Goal: Check status: Check status

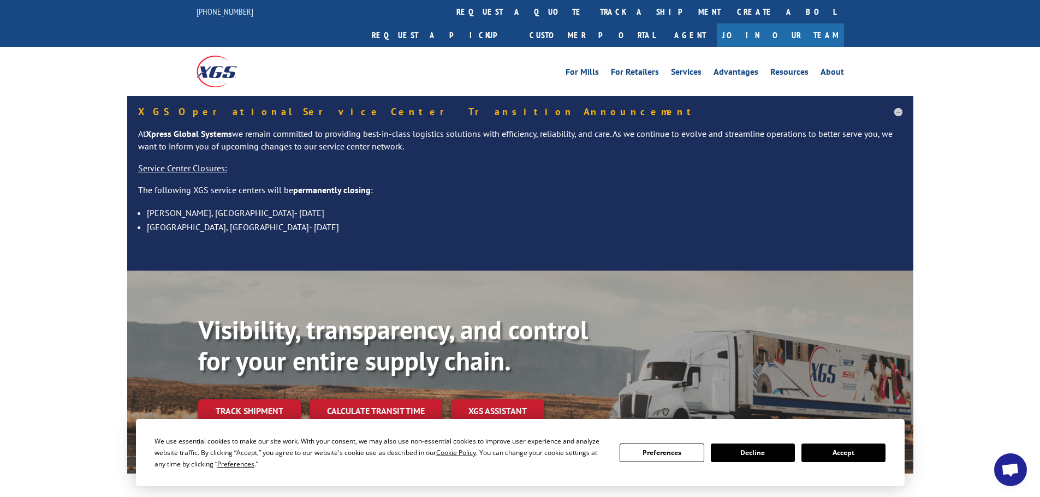
click at [852, 455] on button "Accept" at bounding box center [844, 453] width 84 height 19
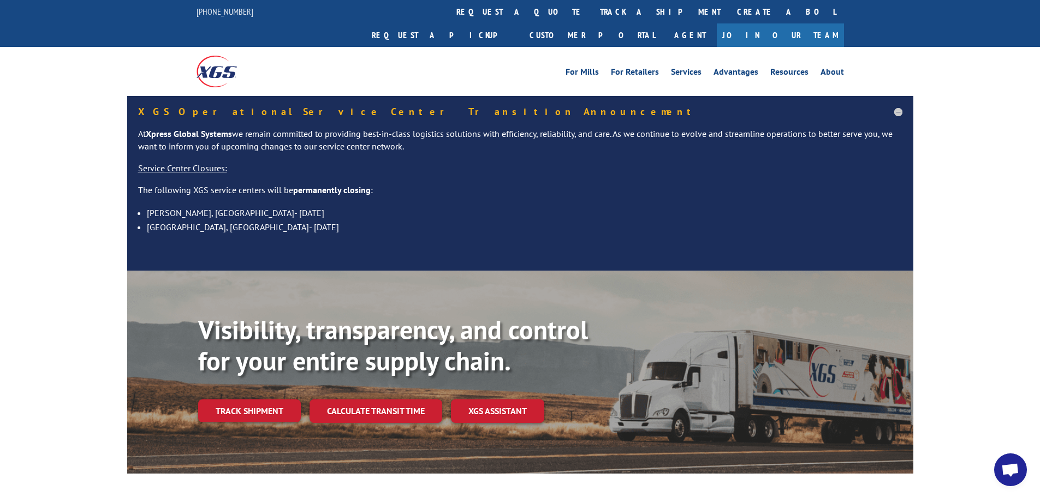
drag, startPoint x: 260, startPoint y: 386, endPoint x: 263, endPoint y: 378, distance: 8.6
click at [260, 400] on link "Track shipment" at bounding box center [249, 411] width 103 height 23
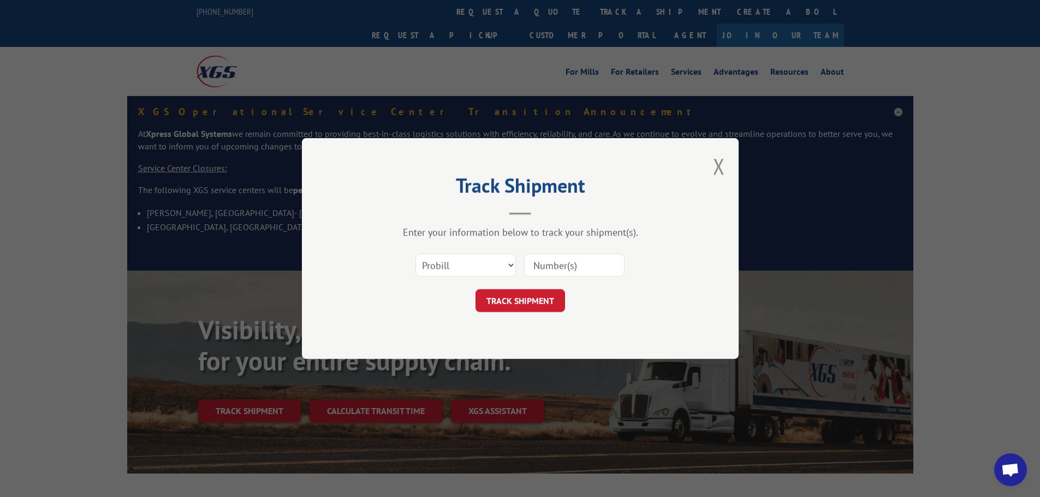
click at [526, 263] on input at bounding box center [574, 265] width 100 height 23
click at [548, 261] on input at bounding box center [574, 265] width 100 height 23
paste input "17228307"
type input "17228307"
click at [521, 299] on button "TRACK SHIPMENT" at bounding box center [521, 300] width 90 height 23
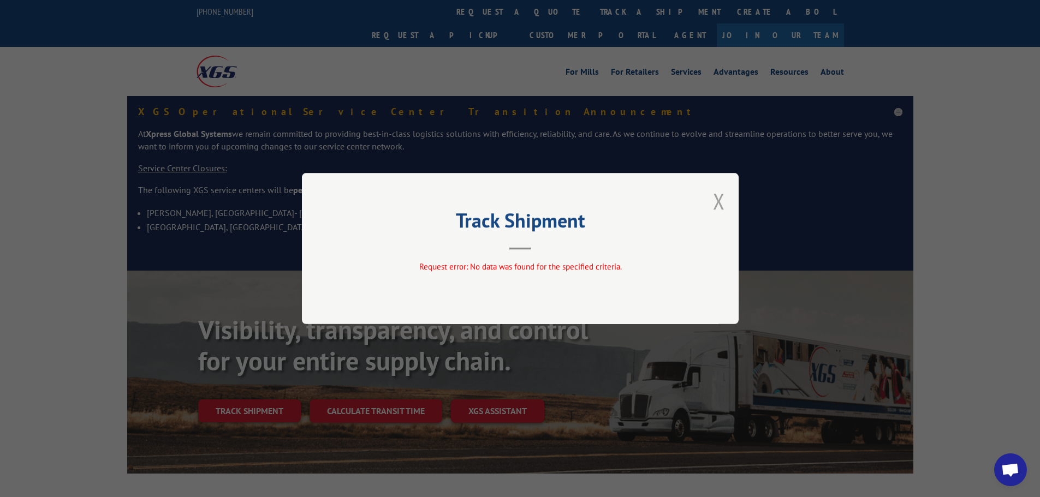
click at [721, 199] on button "Close modal" at bounding box center [719, 201] width 12 height 29
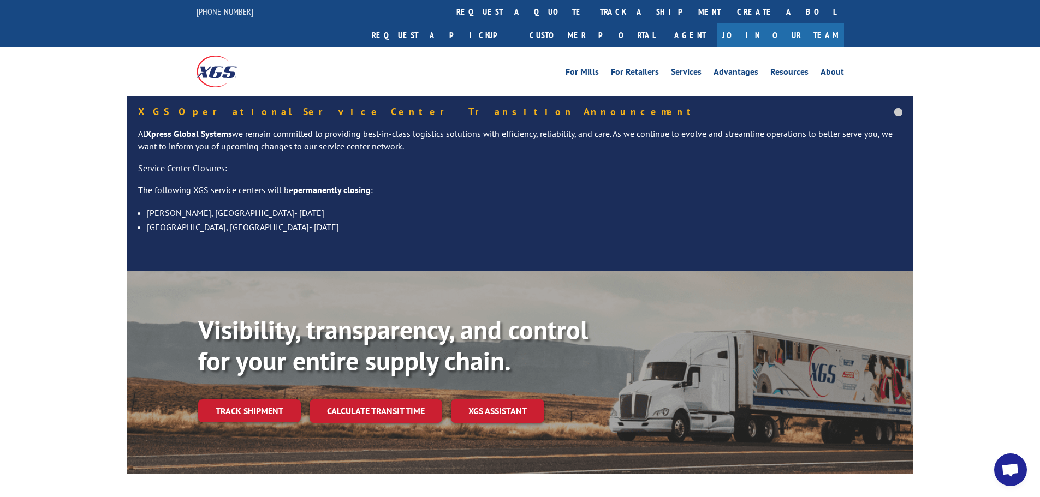
drag, startPoint x: 251, startPoint y: 390, endPoint x: 294, endPoint y: 342, distance: 64.6
click at [252, 400] on link "Track shipment" at bounding box center [249, 411] width 103 height 23
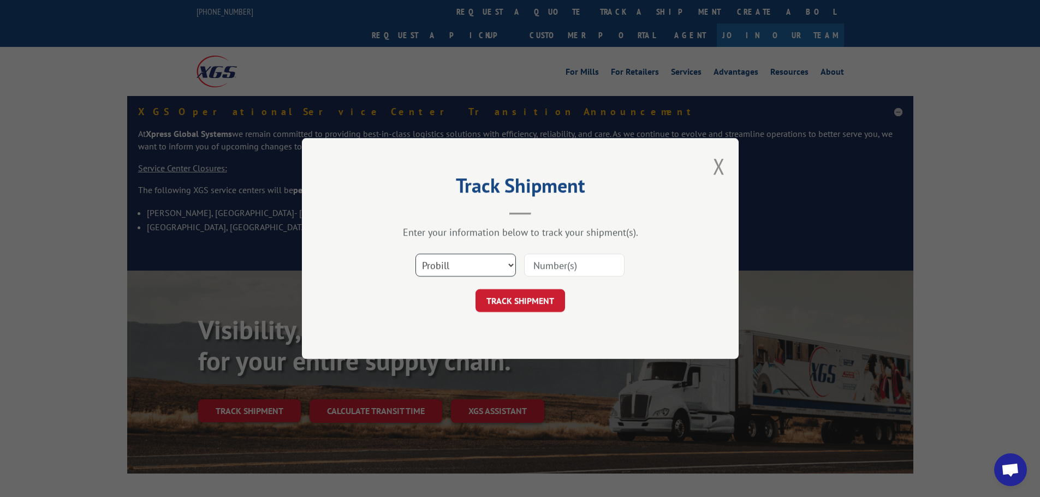
click at [461, 265] on select "Select category... Probill BOL PO" at bounding box center [466, 265] width 100 height 23
select select "bol"
click at [416, 254] on select "Select category... Probill BOL PO" at bounding box center [466, 265] width 100 height 23
click at [533, 264] on input at bounding box center [574, 265] width 100 height 23
paste input "17228307"
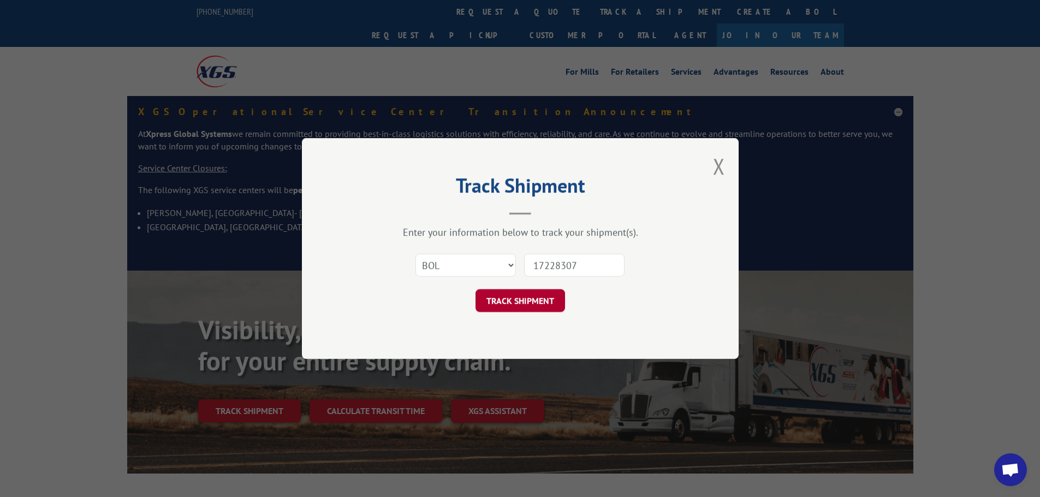
type input "17228307"
click at [526, 303] on button "TRACK SHIPMENT" at bounding box center [521, 300] width 90 height 23
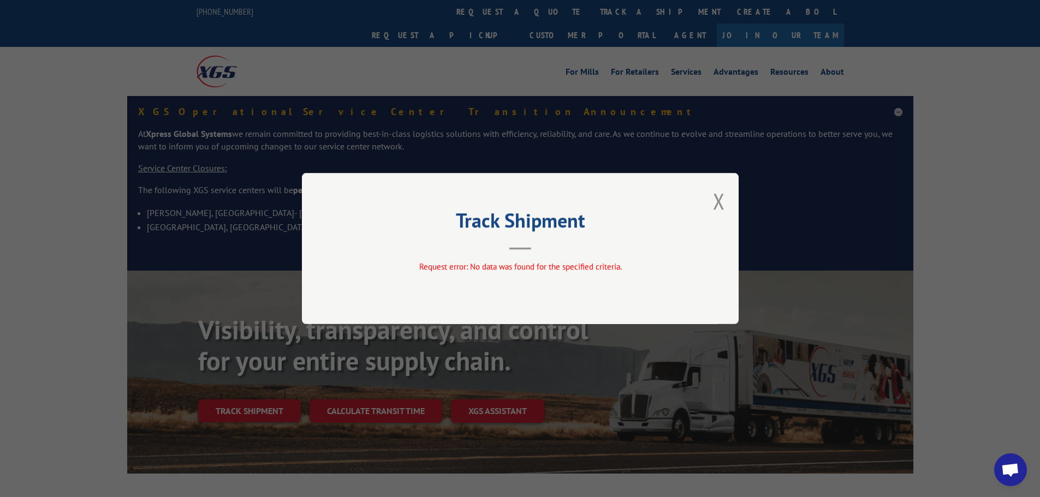
click at [727, 201] on div "Track Shipment Request error: No data was found for the specified criteria." at bounding box center [520, 248] width 437 height 151
click at [719, 201] on button "Close modal" at bounding box center [719, 201] width 12 height 29
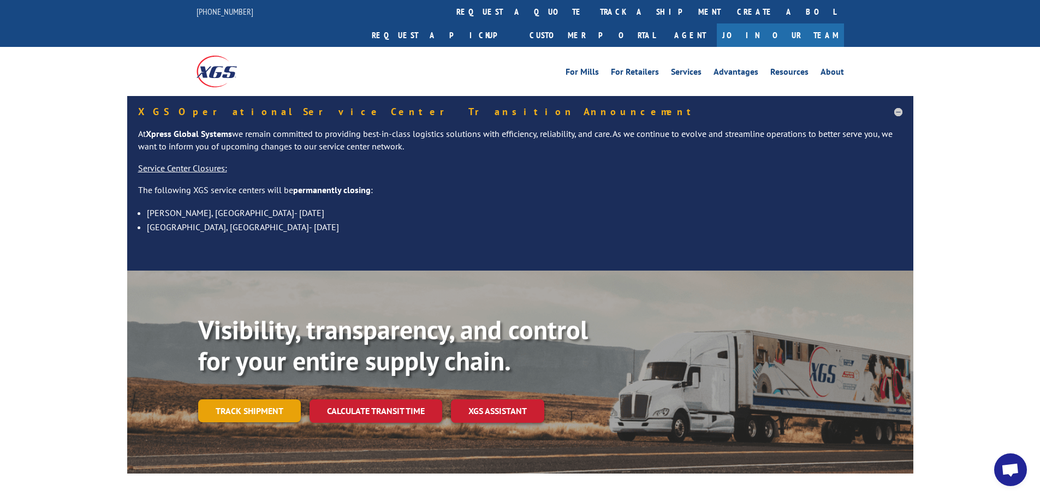
click at [212, 400] on link "Track shipment" at bounding box center [249, 411] width 103 height 23
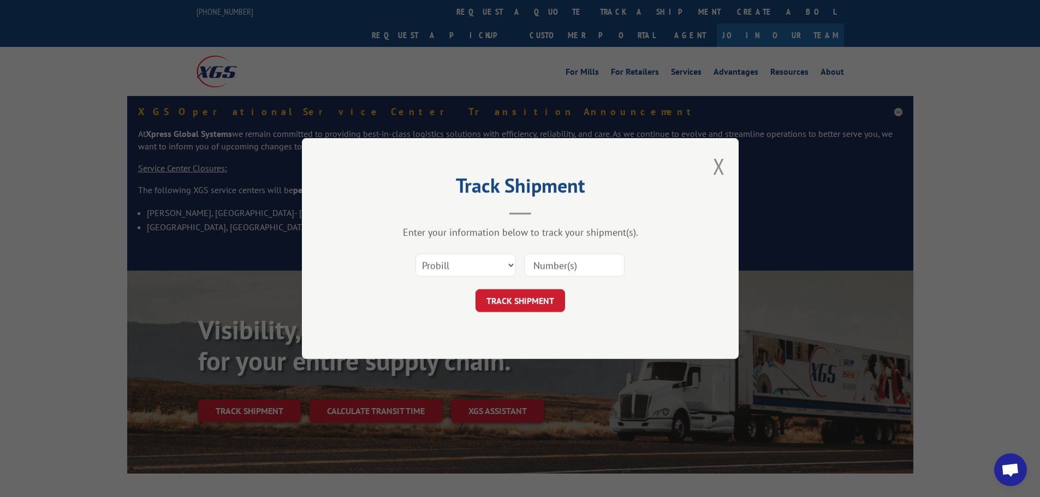
click at [535, 262] on input at bounding box center [574, 265] width 100 height 23
click at [469, 268] on select "Select category... Probill BOL PO" at bounding box center [466, 265] width 100 height 23
click at [416, 254] on select "Select category... Probill BOL PO" at bounding box center [466, 265] width 100 height 23
click at [533, 265] on input at bounding box center [574, 265] width 100 height 23
paste input "17228307"
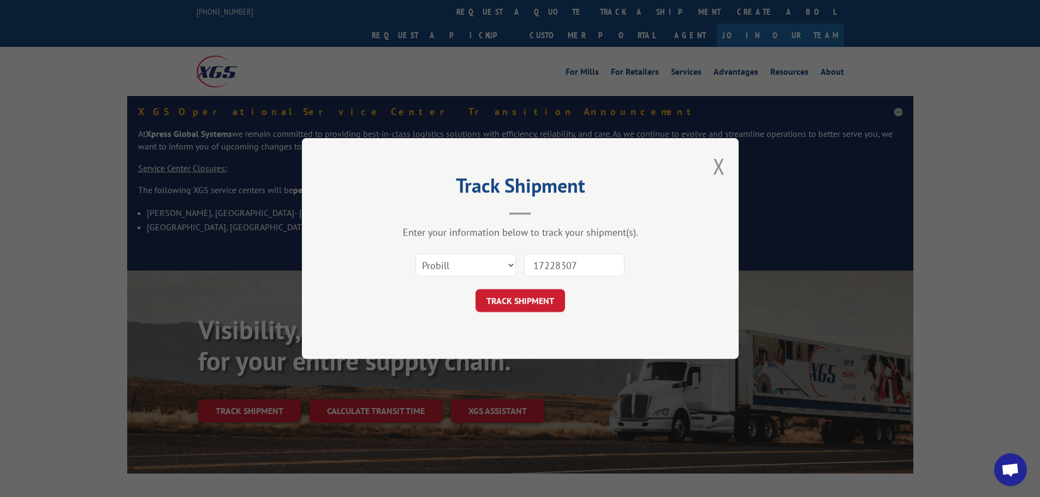
click at [536, 265] on input "17228307" at bounding box center [574, 265] width 100 height 23
type input "17228307"
click at [509, 299] on button "TRACK SHIPMENT" at bounding box center [521, 300] width 90 height 23
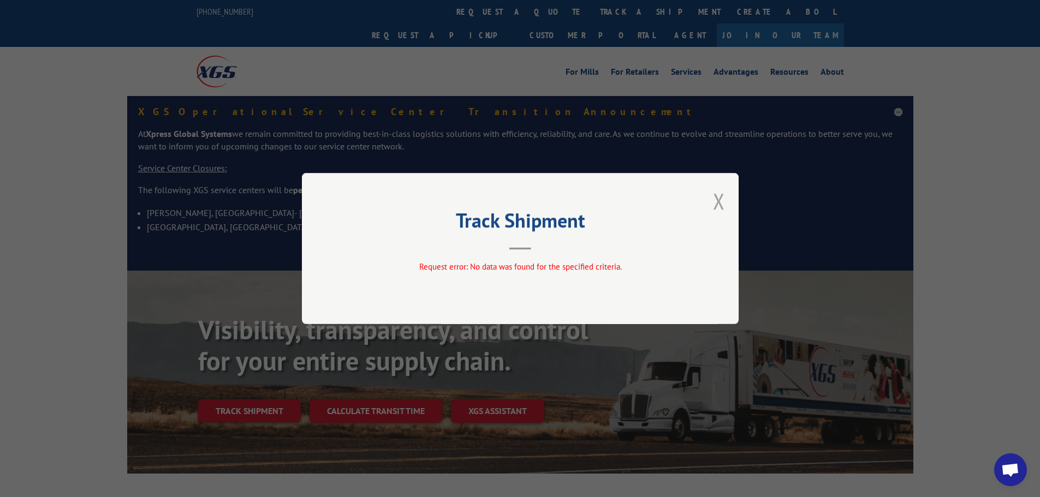
click at [722, 203] on button "Close modal" at bounding box center [719, 201] width 12 height 29
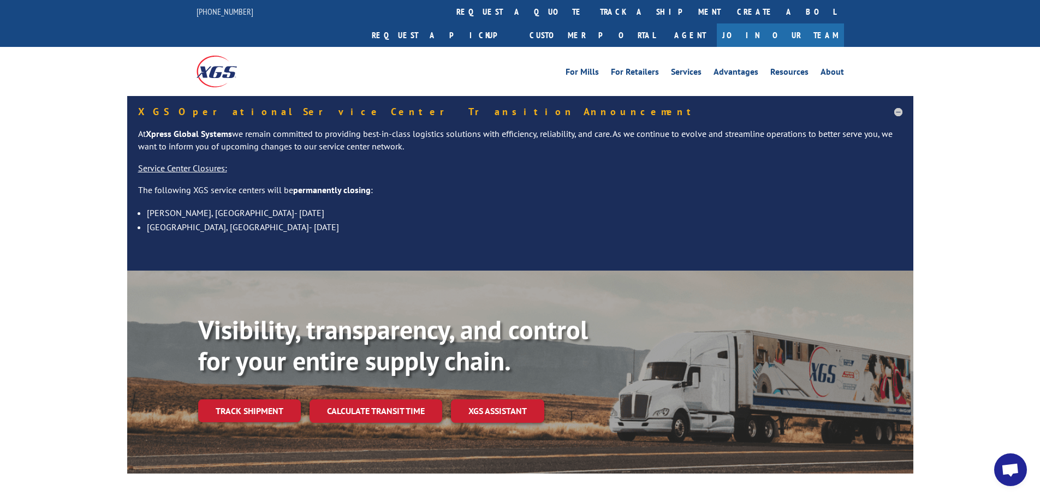
click at [258, 400] on link "Track shipment" at bounding box center [249, 411] width 103 height 23
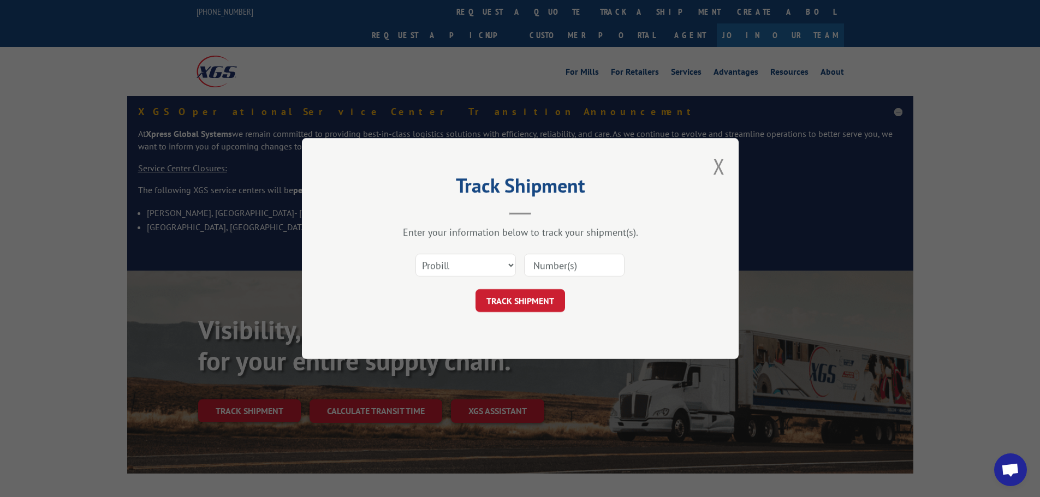
click at [533, 262] on input at bounding box center [574, 265] width 100 height 23
paste input "17228307"
type input "17228307"
click at [536, 296] on button "TRACK SHIPMENT" at bounding box center [521, 300] width 90 height 23
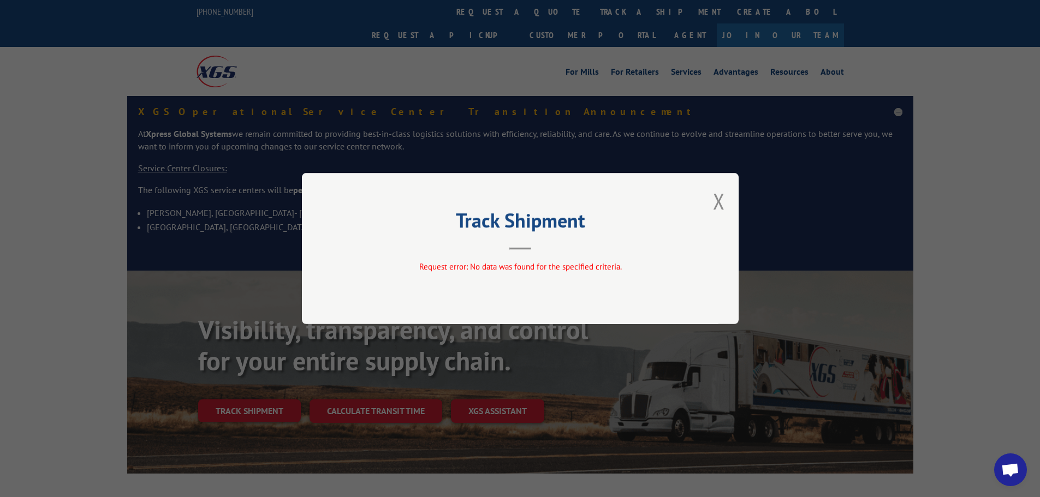
click at [726, 199] on div "Track Shipment Request error: No data was found for the specified criteria." at bounding box center [520, 248] width 437 height 151
click at [711, 198] on div "Track Shipment Request error: No data was found for the specified criteria." at bounding box center [520, 248] width 437 height 151
click at [721, 200] on button "Close modal" at bounding box center [719, 201] width 12 height 29
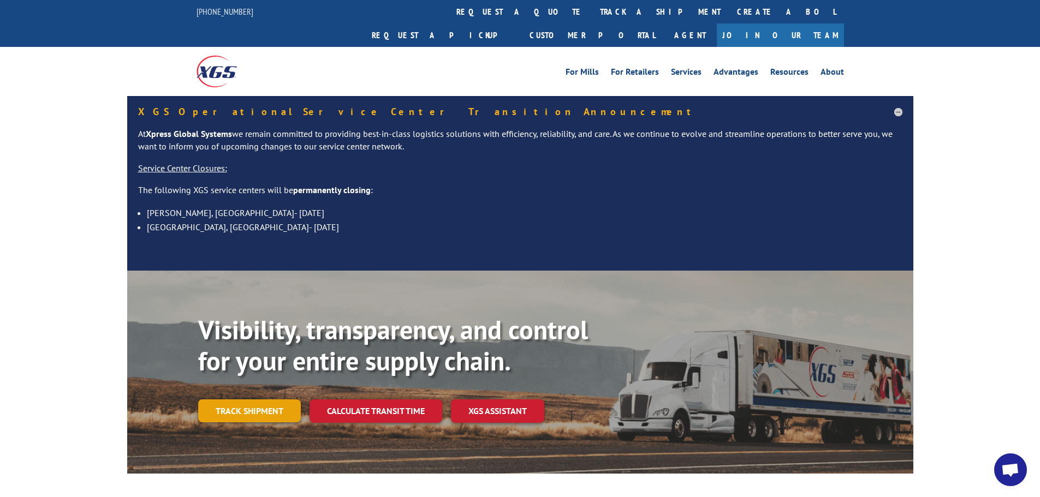
click at [257, 400] on link "Track shipment" at bounding box center [249, 411] width 103 height 23
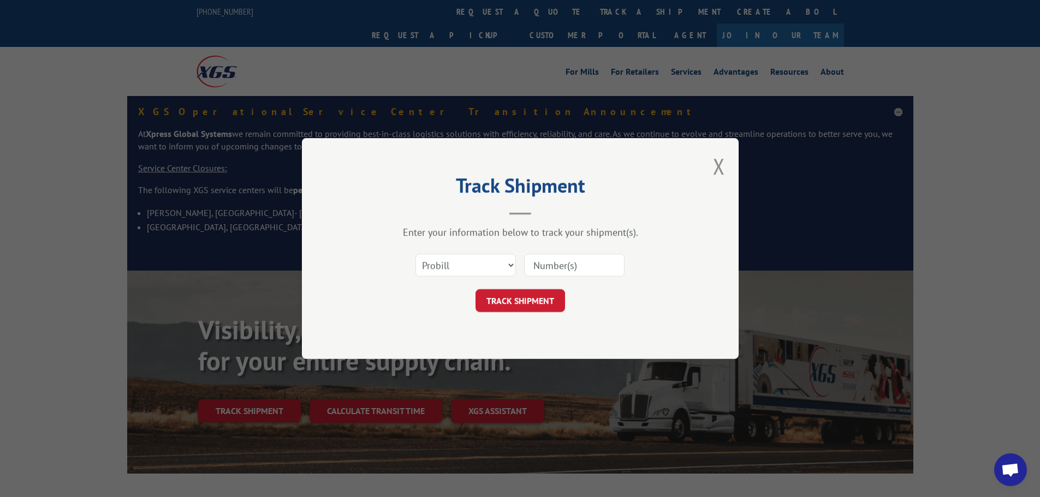
click at [533, 266] on input at bounding box center [574, 265] width 100 height 23
paste input "6008409"
type input "6008409"
click at [518, 302] on button "TRACK SHIPMENT" at bounding box center [521, 300] width 90 height 23
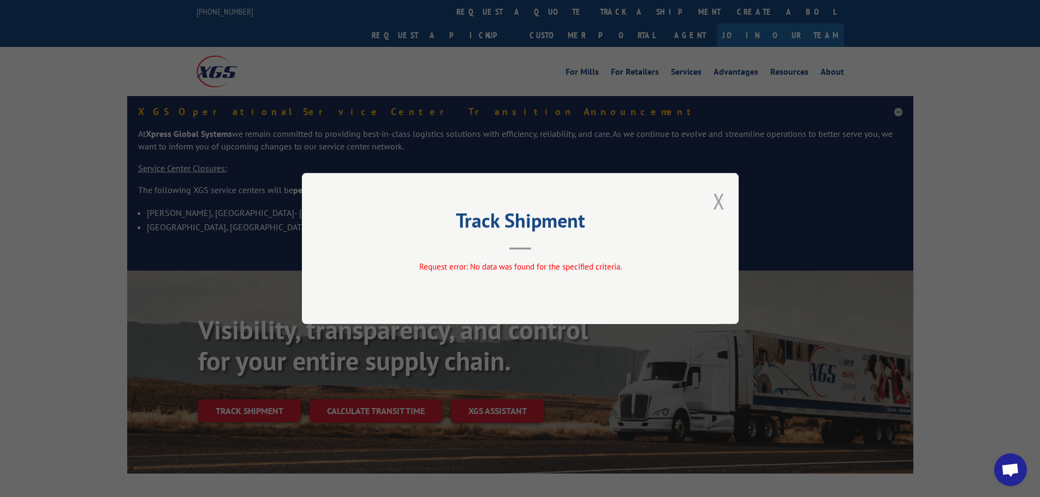
click at [716, 200] on button "Close modal" at bounding box center [719, 201] width 12 height 29
